Goal: Complete application form

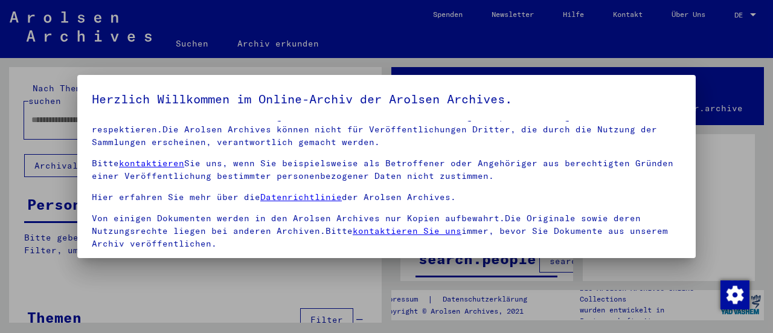
scroll to position [112, 0]
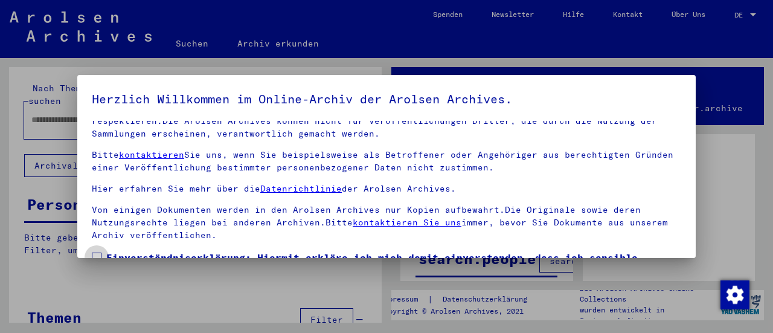
click at [98, 252] on span at bounding box center [97, 257] width 10 height 10
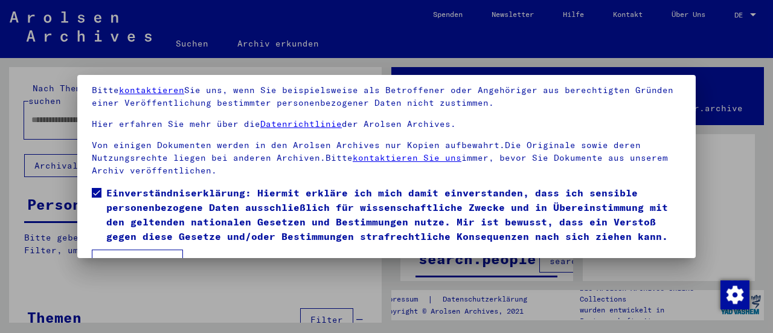
scroll to position [94, 0]
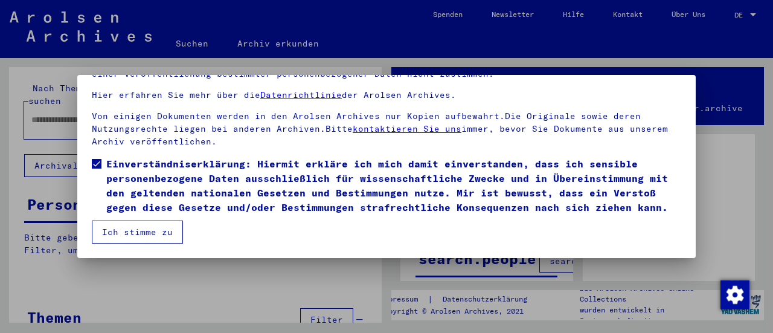
click at [145, 231] on button "Ich stimme zu" at bounding box center [137, 231] width 91 height 23
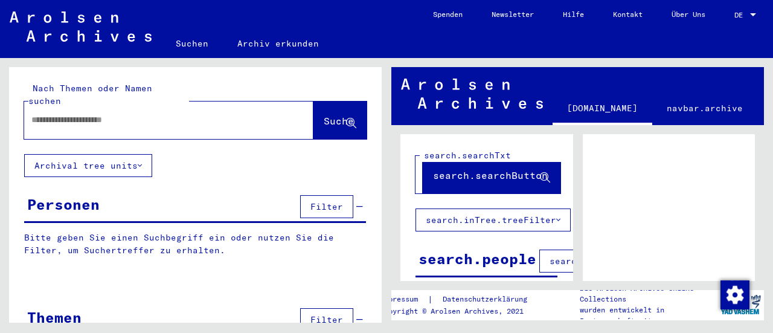
click at [387, 301] on div "title.searchPage [DOMAIN_NAME] [DOMAIN_NAME] [DOMAIN_NAME] [DOMAIN_NAME] [DOMAI…" at bounding box center [580, 190] width 386 height 264
click at [751, 14] on div at bounding box center [753, 14] width 6 height 3
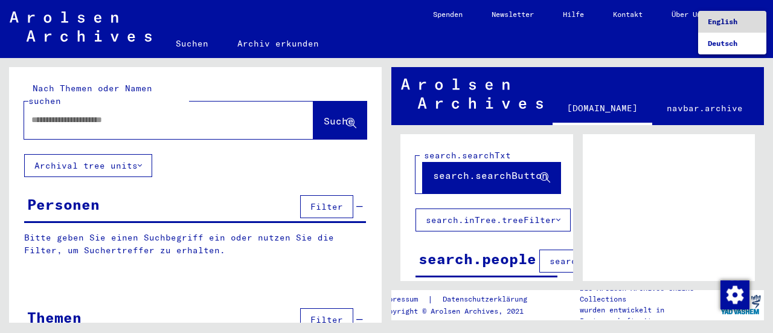
click at [737, 22] on span "English" at bounding box center [722, 21] width 30 height 9
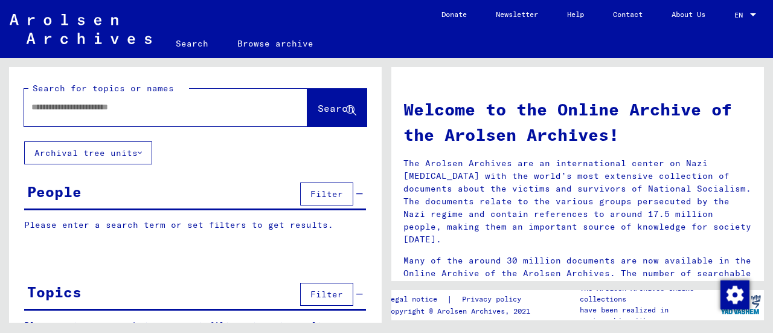
click at [456, 160] on p "The Arolsen Archives are an international center on Nazi [MEDICAL_DATA] with th…" at bounding box center [577, 201] width 348 height 89
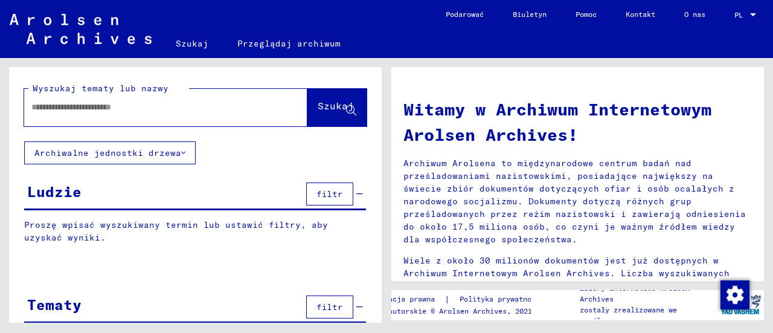
click at [141, 109] on input "text" at bounding box center [151, 107] width 240 height 13
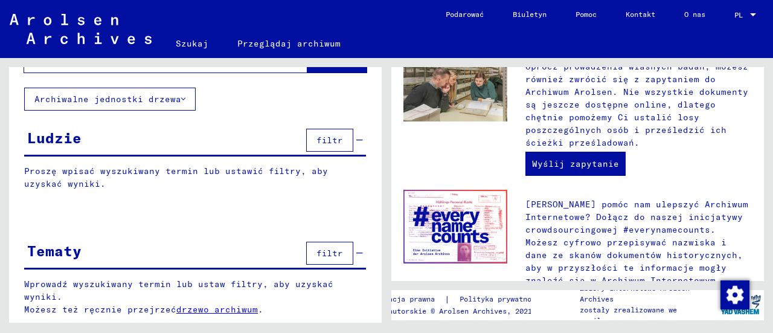
scroll to position [538, 0]
click at [596, 166] on font "Wyślij zapytanie" at bounding box center [575, 164] width 87 height 11
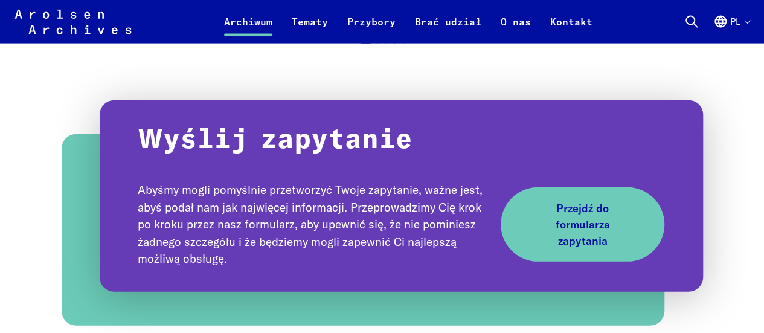
scroll to position [1322, 0]
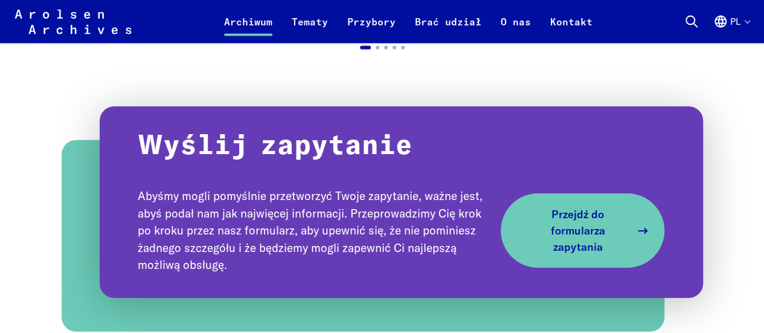
click at [604, 235] on font "Przejdź do formularza zapytania" at bounding box center [577, 230] width 54 height 46
